Goal: Check status: Check status

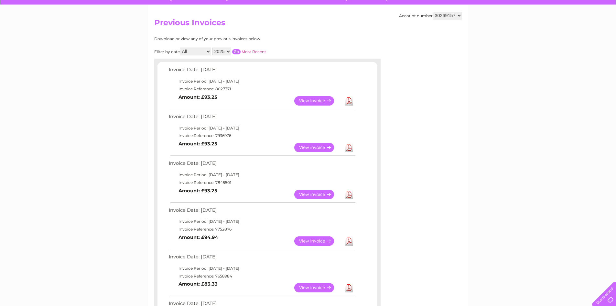
scroll to position [65, 0]
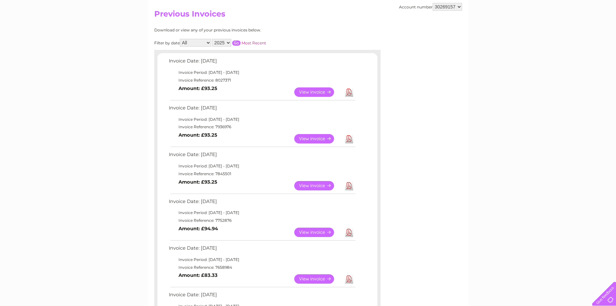
click at [229, 43] on select "2025 2024 2023" at bounding box center [221, 43] width 19 height 8
click at [213, 39] on select "2025 2024 2023" at bounding box center [221, 43] width 19 height 8
click at [237, 44] on input "button" at bounding box center [236, 42] width 8 height 5
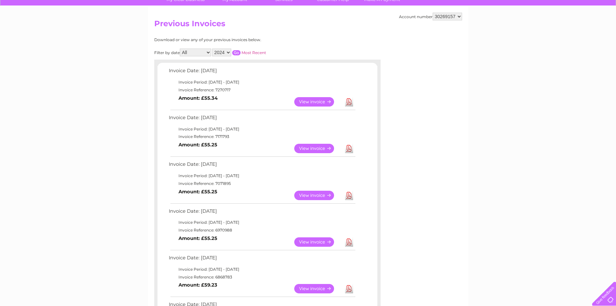
scroll to position [32, 0]
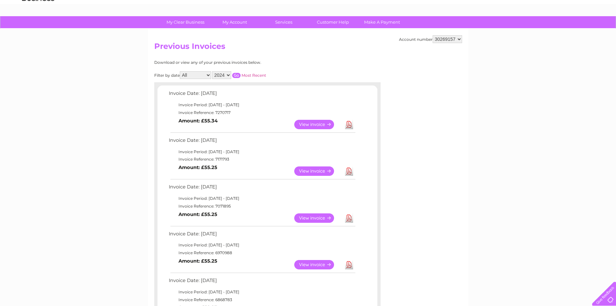
click at [229, 76] on select "2025 2024 2023" at bounding box center [221, 75] width 19 height 8
select select "2025"
click at [213, 71] on select "2025 2024 2023" at bounding box center [221, 75] width 19 height 8
click at [238, 76] on input "button" at bounding box center [236, 75] width 8 height 5
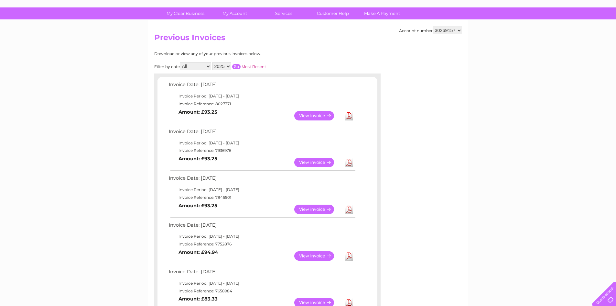
scroll to position [0, 0]
